Goal: Obtain resource: Download file/media

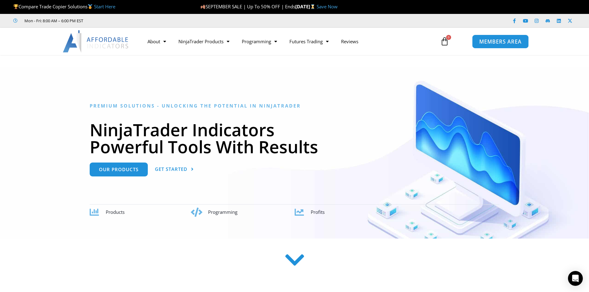
click at [498, 41] on span "MEMBERS AREA" at bounding box center [500, 41] width 42 height 5
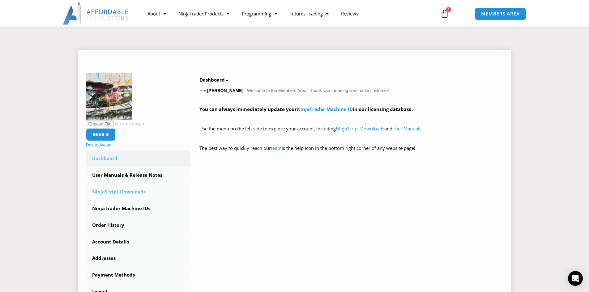
scroll to position [62, 0]
click at [133, 175] on link "User Manuals & Release Notes" at bounding box center [138, 175] width 105 height 16
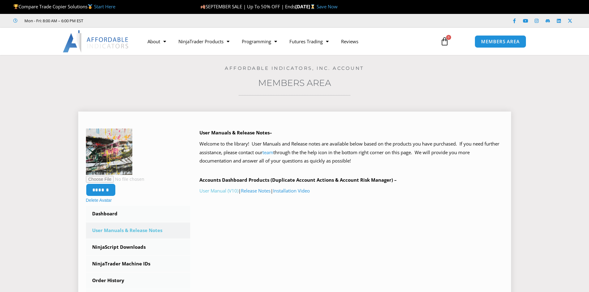
click at [209, 190] on link "User Manual (V10)" at bounding box center [218, 191] width 39 height 6
click at [216, 190] on link "User Manual (V10)" at bounding box center [218, 191] width 39 height 6
